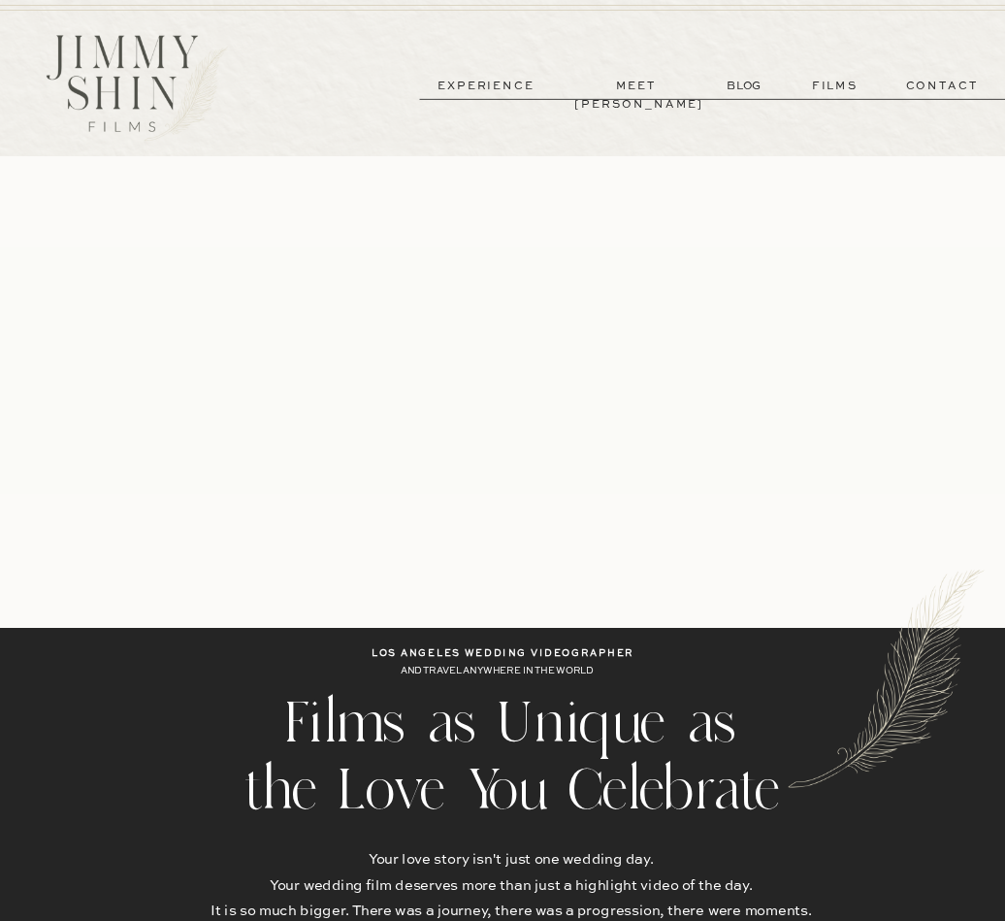
click at [832, 87] on p "films" at bounding box center [835, 86] width 82 height 19
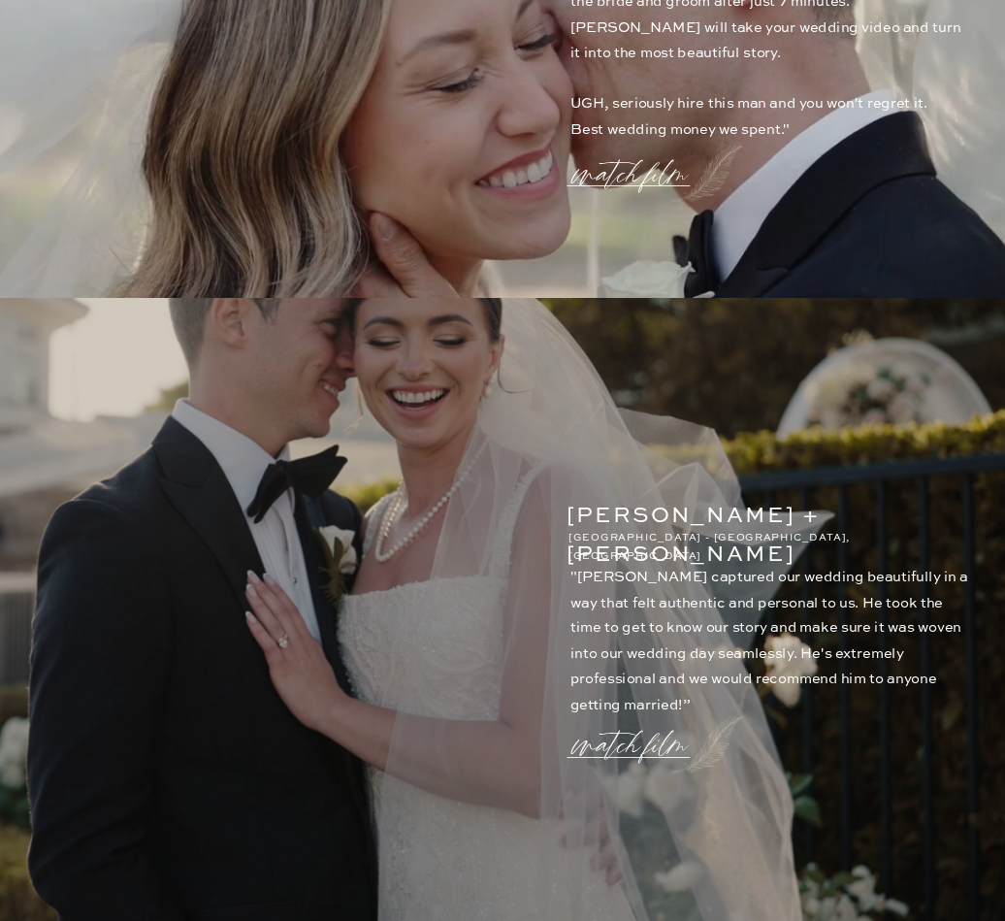
scroll to position [2181, 0]
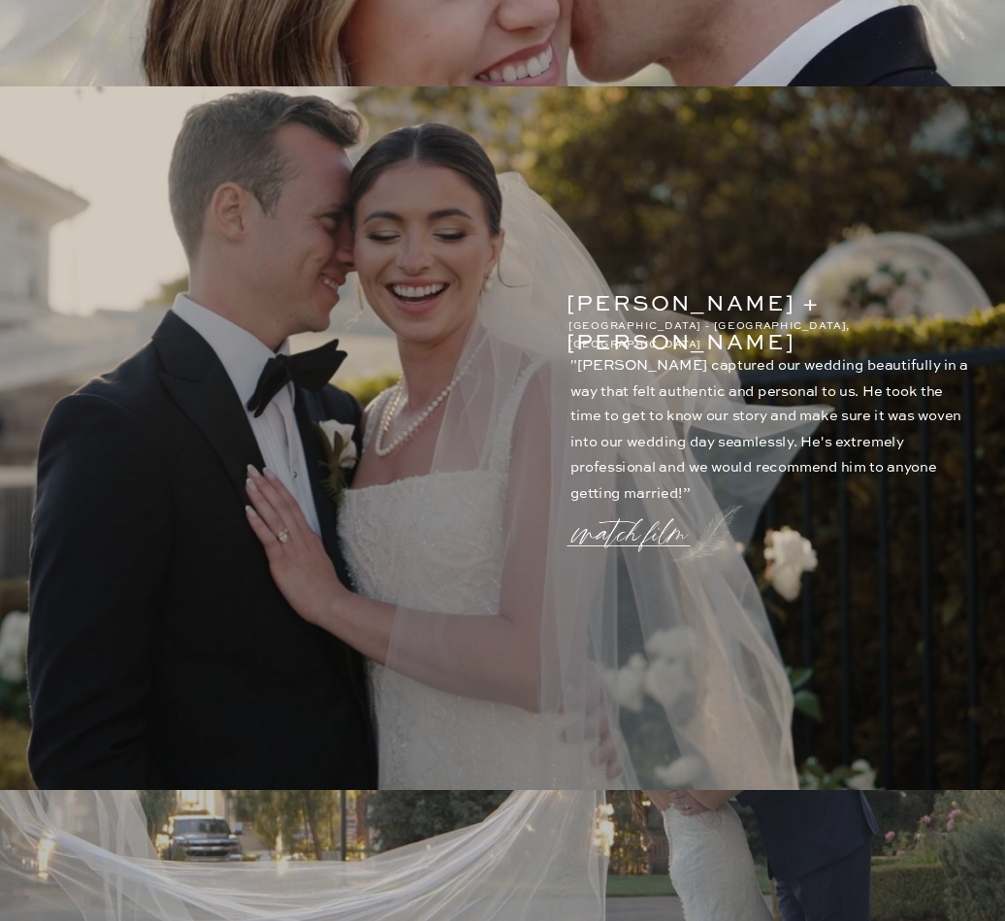
click at [614, 527] on p "watch film" at bounding box center [634, 524] width 120 height 64
click at [894, 246] on icon at bounding box center [903, 247] width 49 height 49
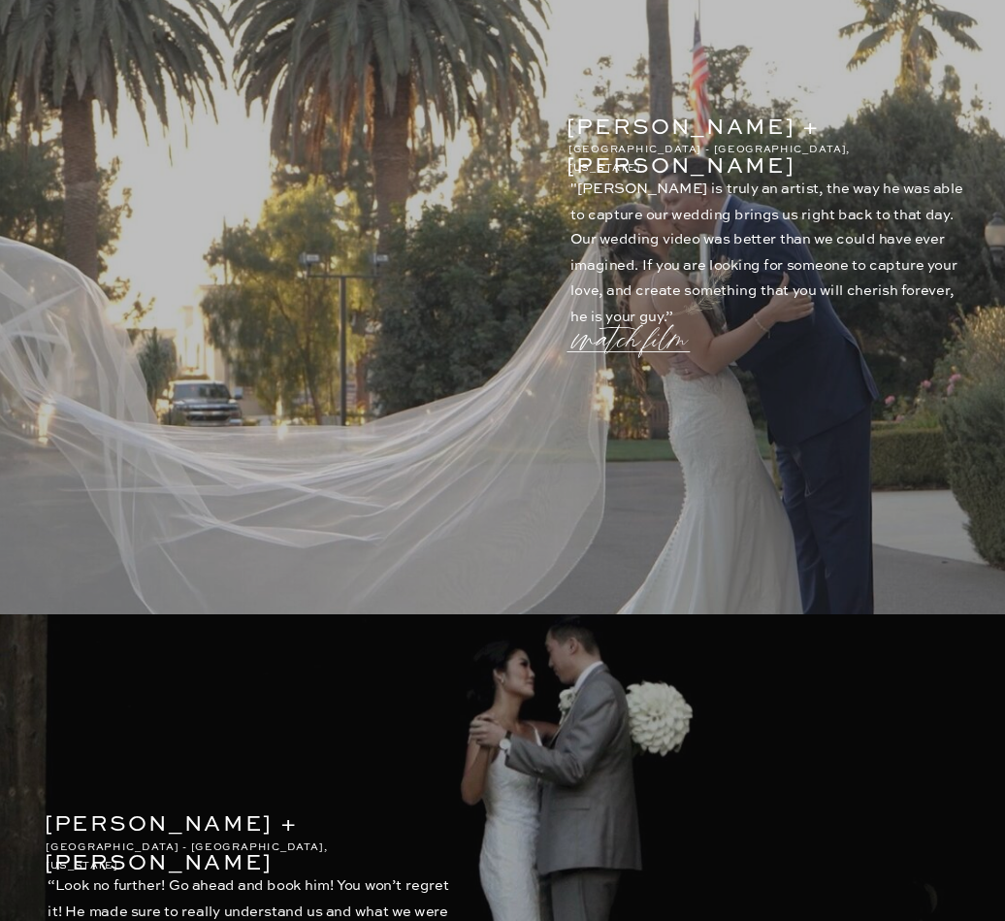
scroll to position [3048, 0]
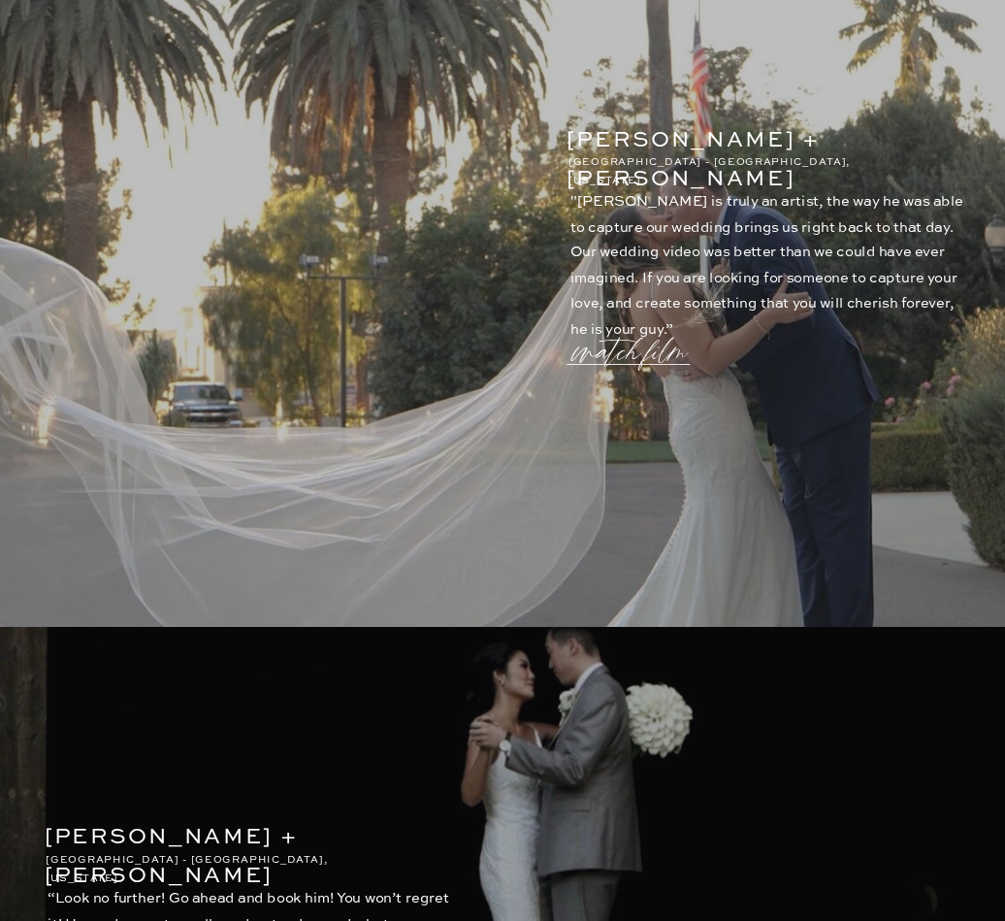
click at [627, 356] on p "watch film" at bounding box center [634, 343] width 120 height 64
click at [900, 246] on icon at bounding box center [903, 246] width 60 height 67
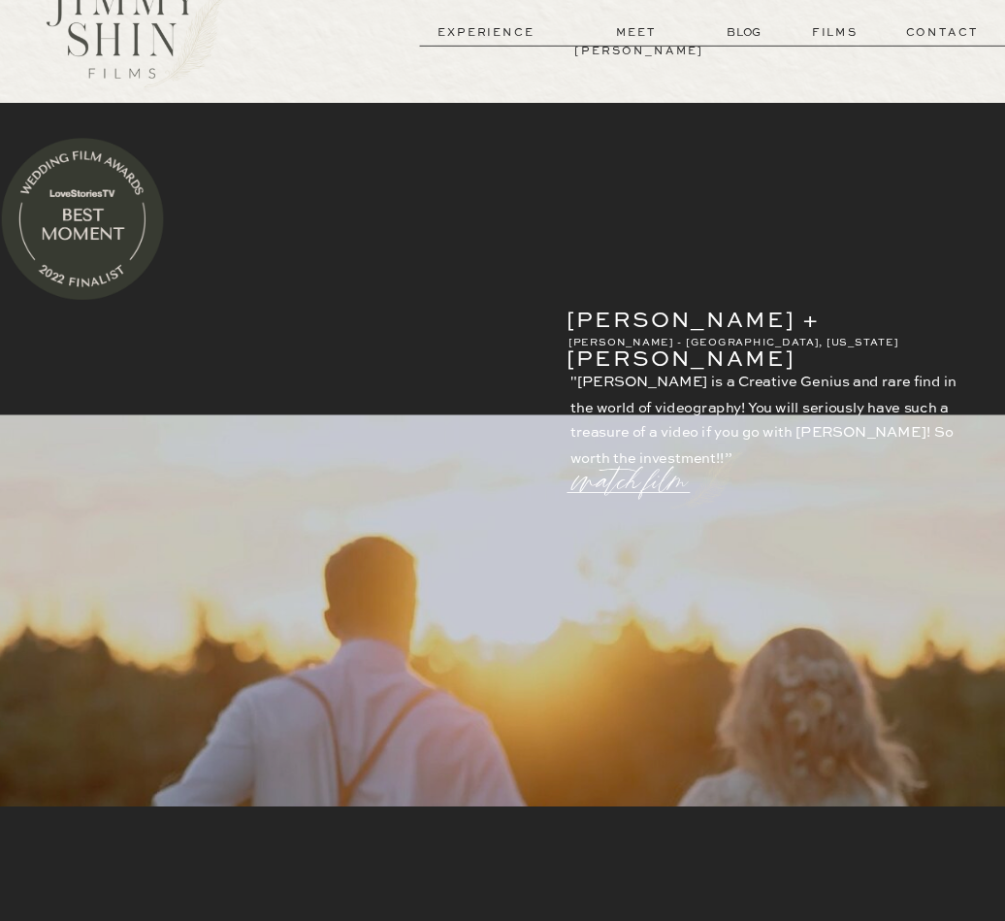
scroll to position [0, 0]
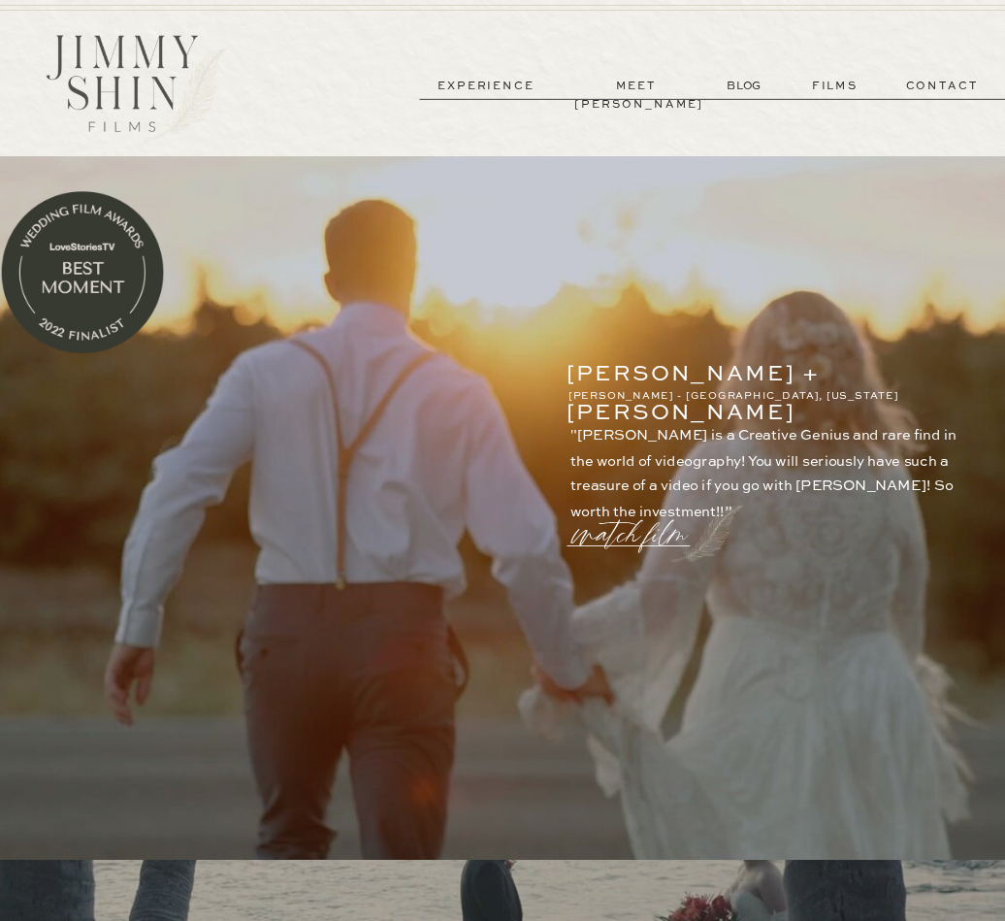
click at [513, 84] on p "experience" at bounding box center [486, 86] width 124 height 19
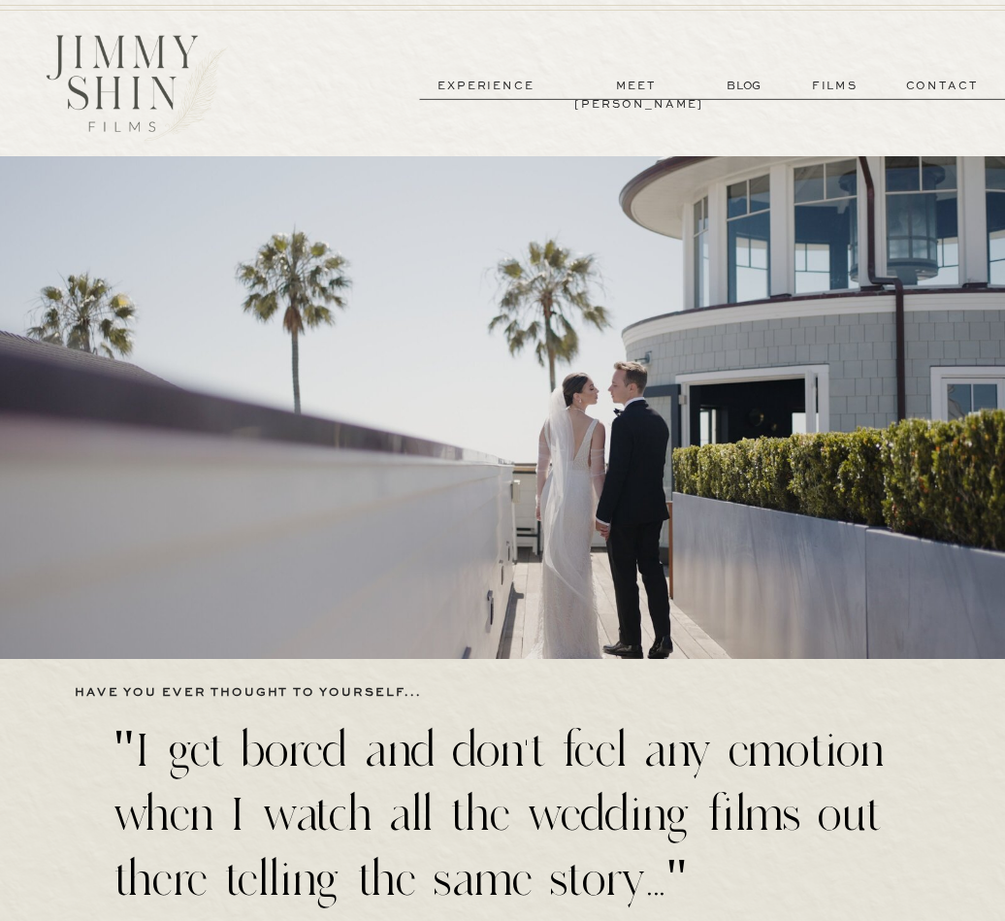
click at [638, 81] on p "meet [PERSON_NAME]" at bounding box center [636, 86] width 124 height 19
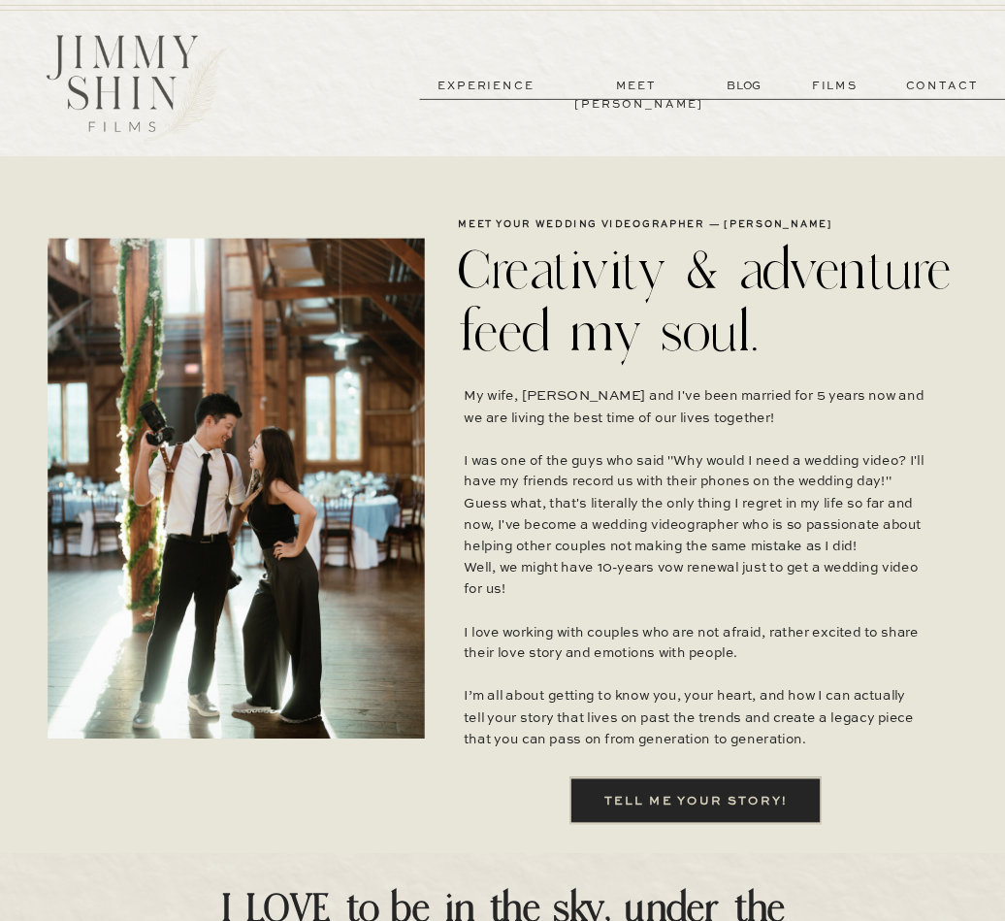
click at [485, 86] on p "experience" at bounding box center [486, 86] width 124 height 19
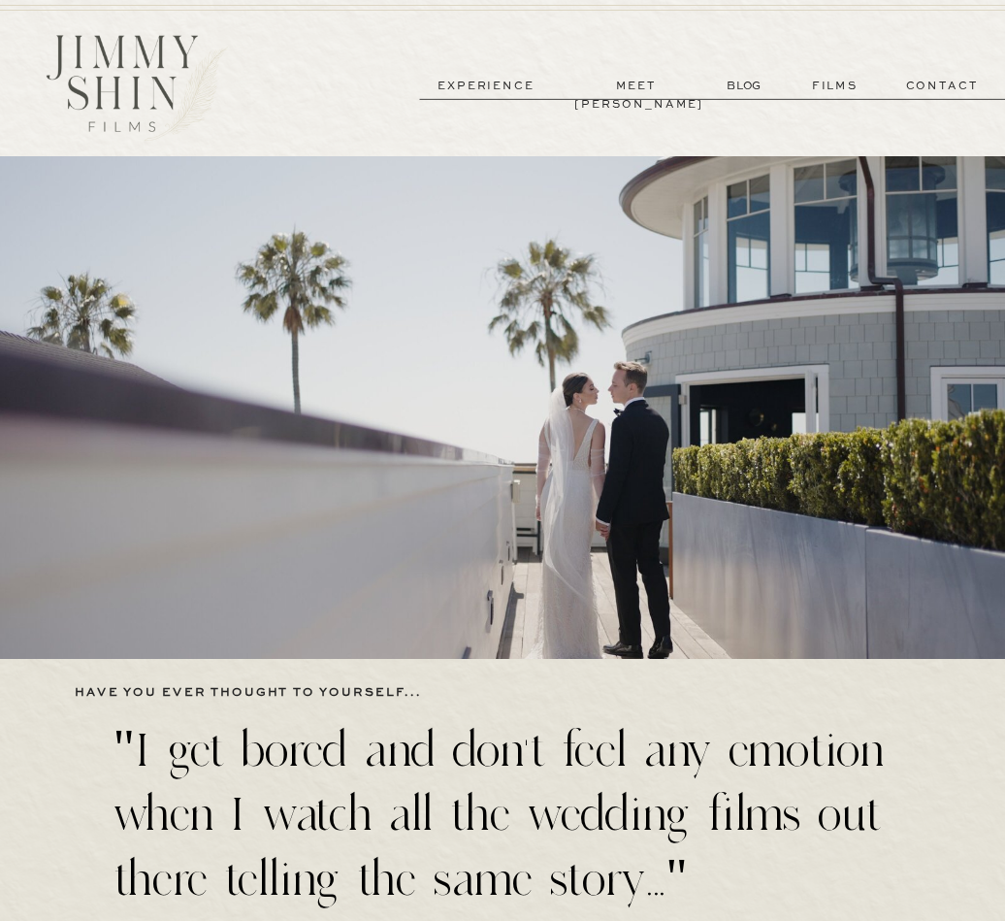
click at [660, 87] on p "meet [PERSON_NAME]" at bounding box center [636, 86] width 124 height 19
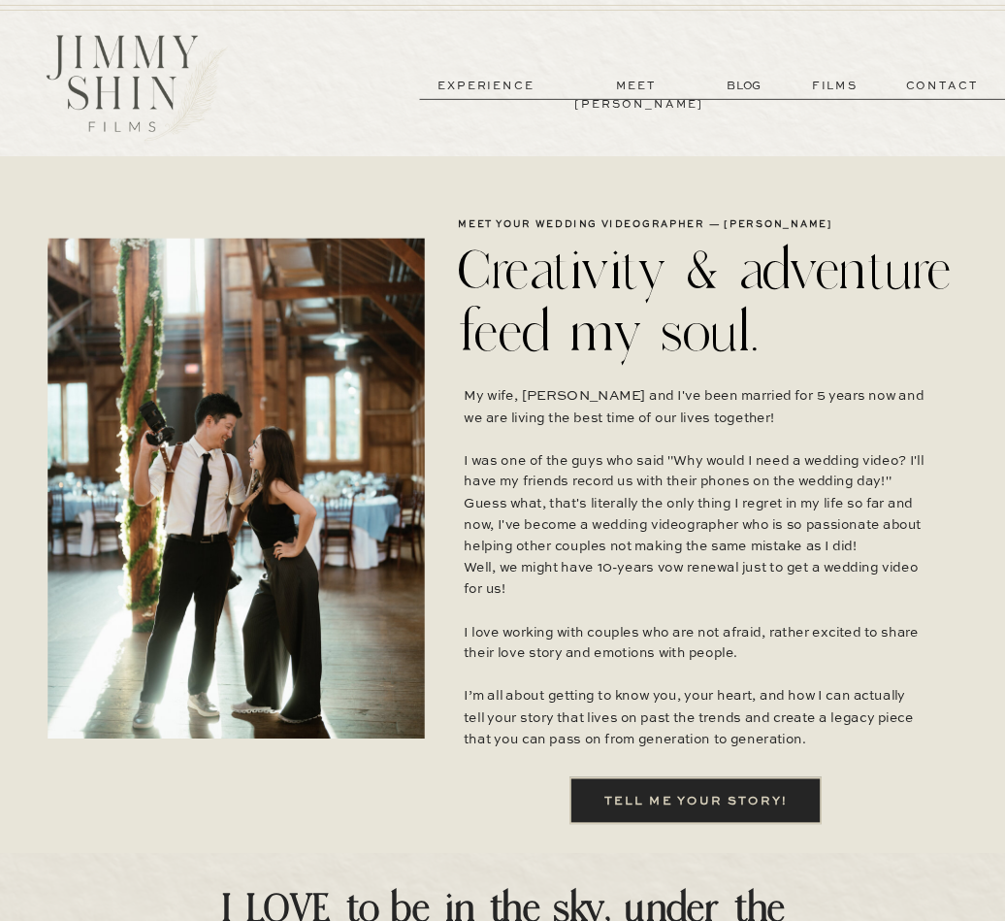
click at [925, 82] on p "contact" at bounding box center [942, 86] width 120 height 19
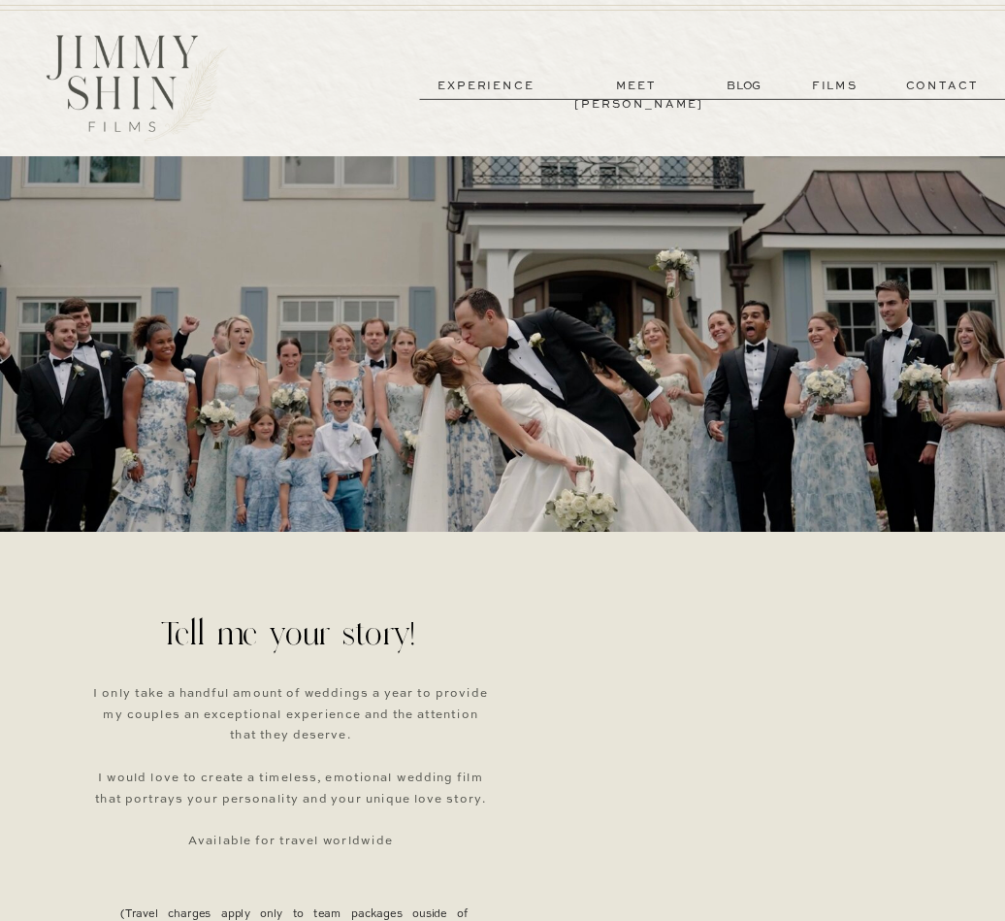
click at [479, 78] on p "experience" at bounding box center [486, 86] width 124 height 19
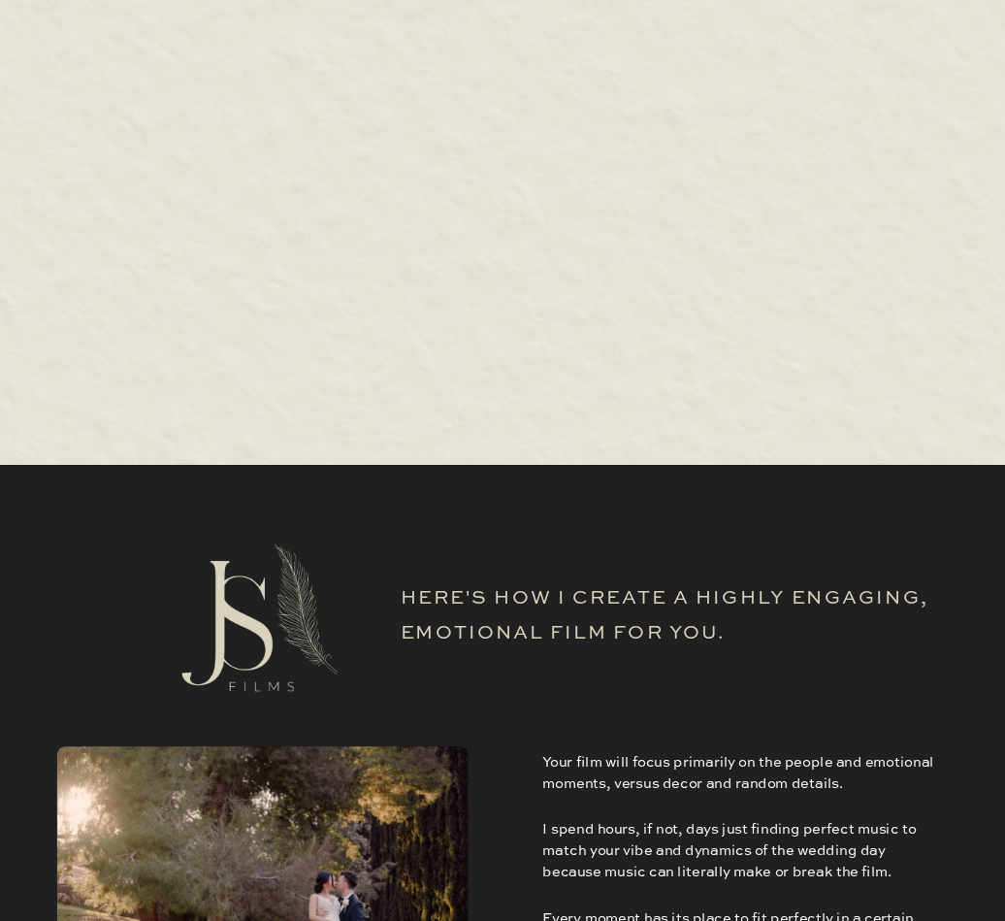
scroll to position [5636, 0]
